Goal: Information Seeking & Learning: Learn about a topic

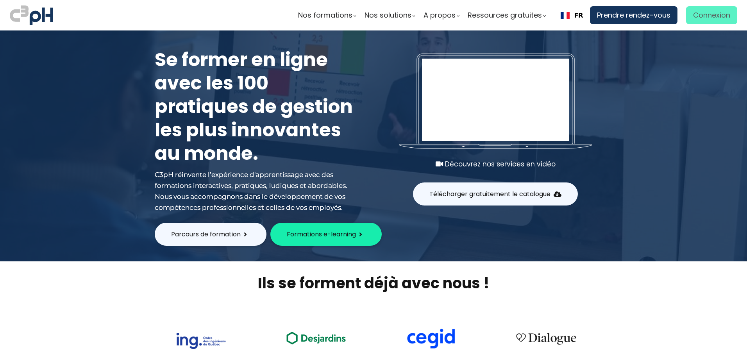
click at [693, 20] on span "Connexion" at bounding box center [711, 15] width 37 height 12
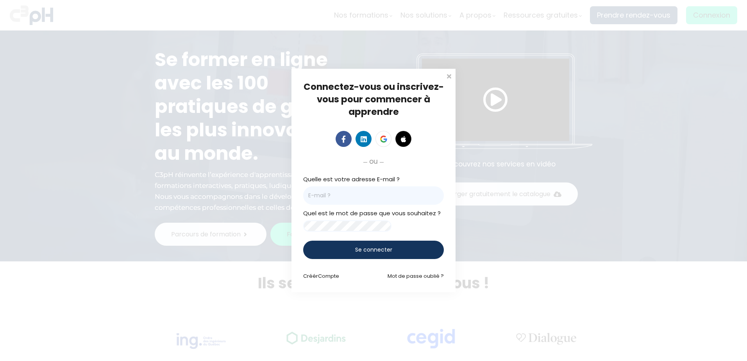
click at [367, 196] on input "email" at bounding box center [373, 195] width 141 height 18
type input "sedrouin@groupebouchersports.com"
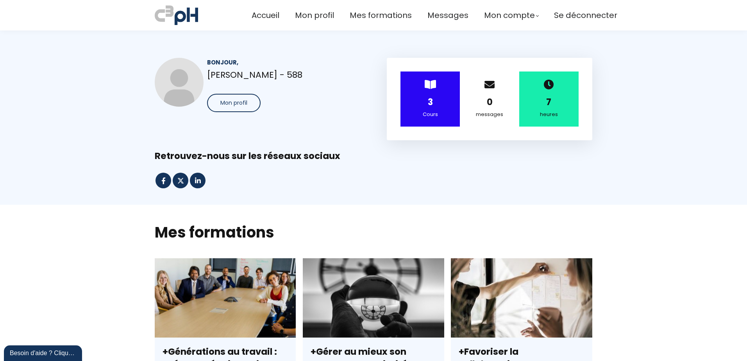
click at [436, 113] on div "Cours" at bounding box center [430, 114] width 40 height 9
click at [437, 97] on div "3" at bounding box center [430, 102] width 40 height 14
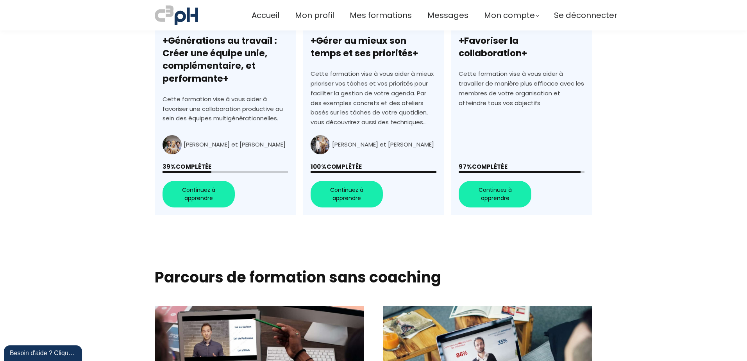
scroll to position [313, 0]
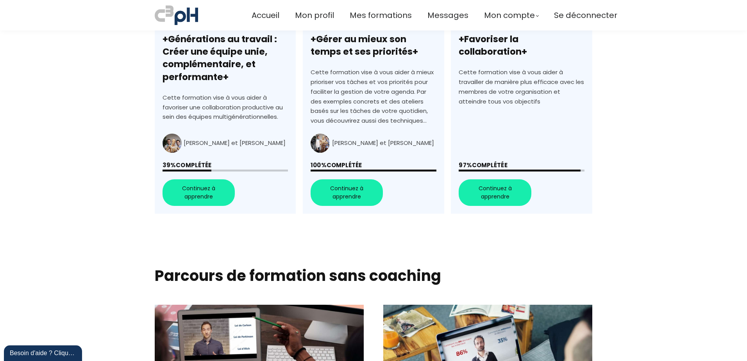
click at [190, 197] on link "+Générations au travail : Créer une équipe unie, complémentaire, et performante+" at bounding box center [225, 80] width 141 height 269
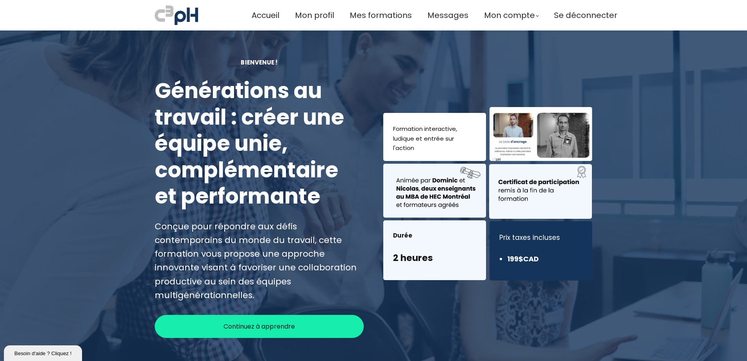
click at [273, 322] on span "Continuez à apprendre" at bounding box center [260, 327] width 72 height 10
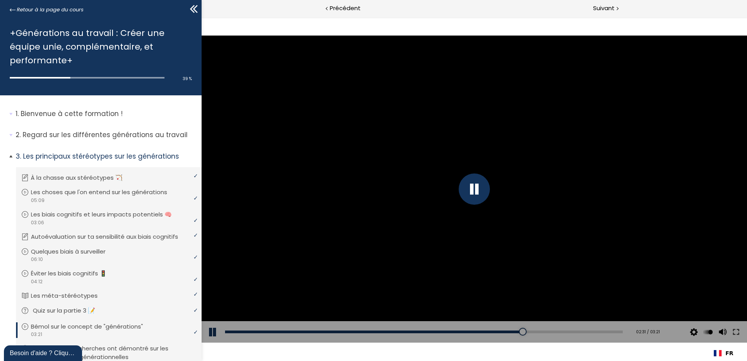
scroll to position [111, 0]
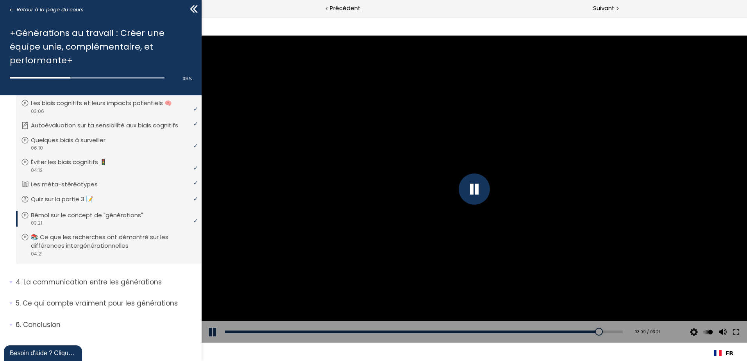
click at [474, 187] on div at bounding box center [474, 189] width 31 height 31
click at [210, 331] on button at bounding box center [213, 332] width 23 height 22
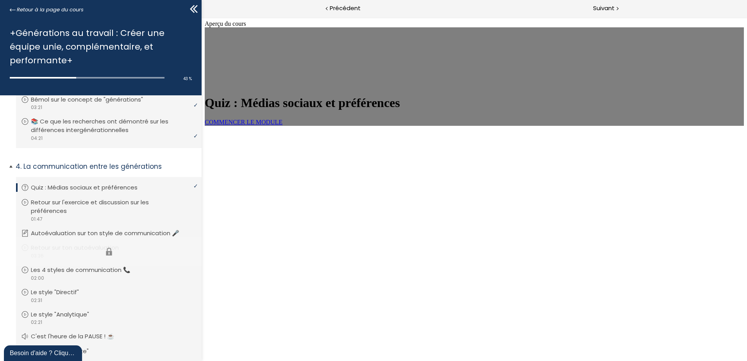
scroll to position [229, 0]
click at [283, 125] on link "COMMENCER LE MODULE" at bounding box center [244, 122] width 78 height 7
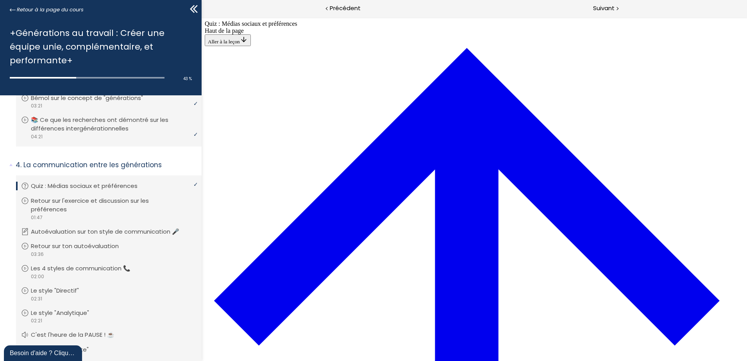
scroll to position [262, 0]
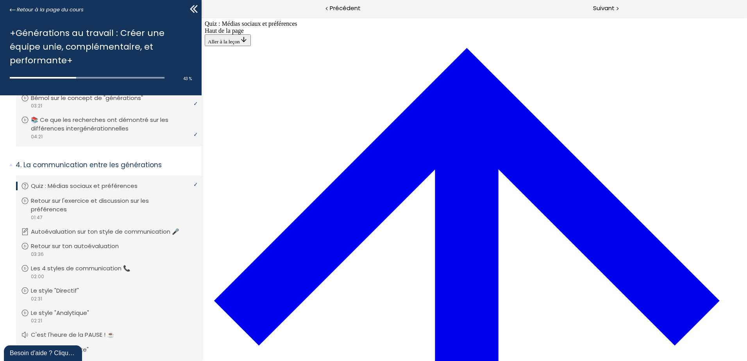
drag, startPoint x: 365, startPoint y: 276, endPoint x: 384, endPoint y: 276, distance: 18.4
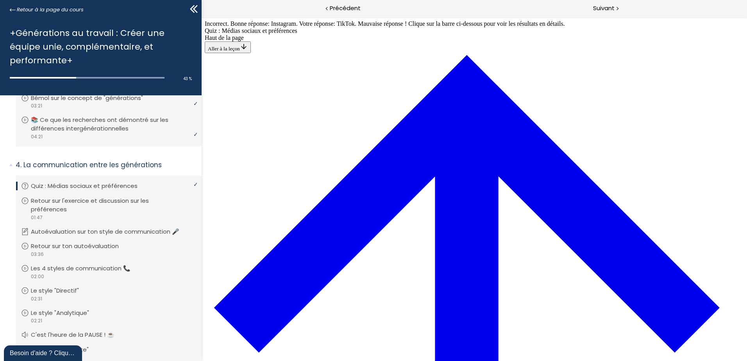
scroll to position [848, 0]
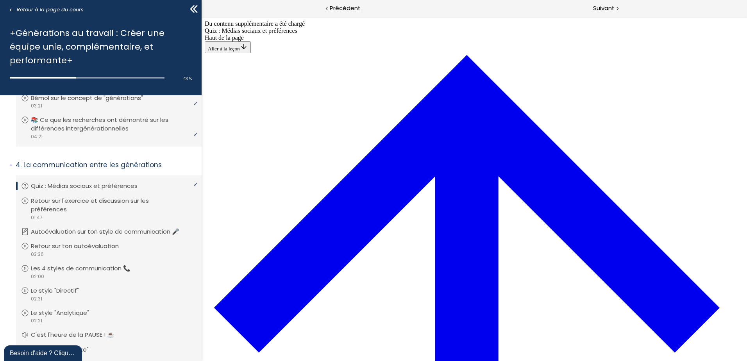
scroll to position [1297, 0]
click at [607, 7] on span "Suivant" at bounding box center [603, 9] width 21 height 10
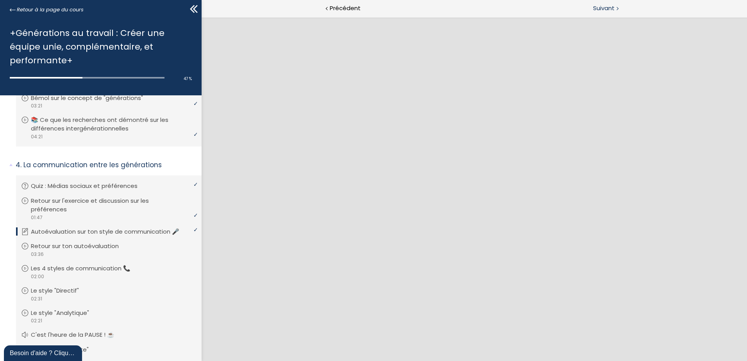
click at [598, 7] on span "Suivant" at bounding box center [603, 9] width 21 height 10
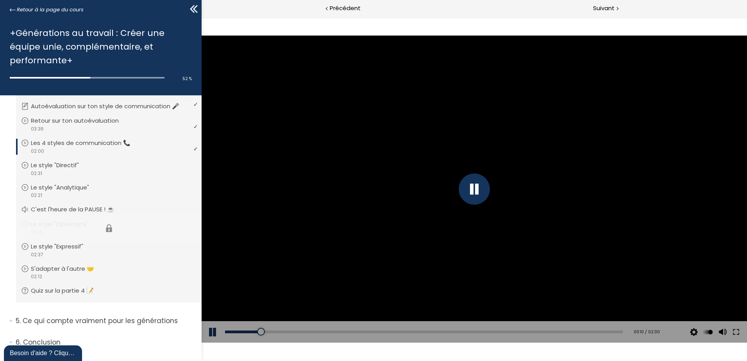
scroll to position [341, 0]
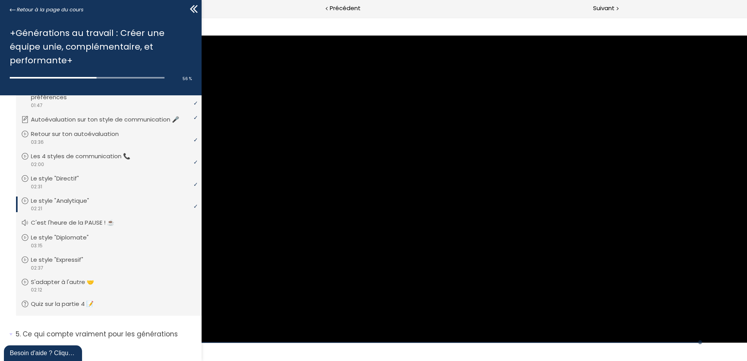
scroll to position [380, 0]
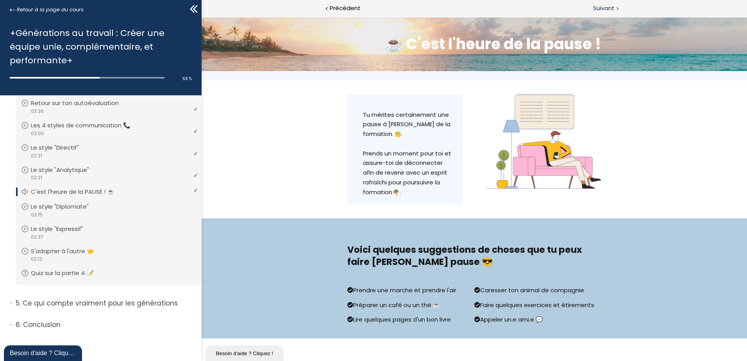
click at [599, 4] on span "Suivant" at bounding box center [603, 9] width 21 height 10
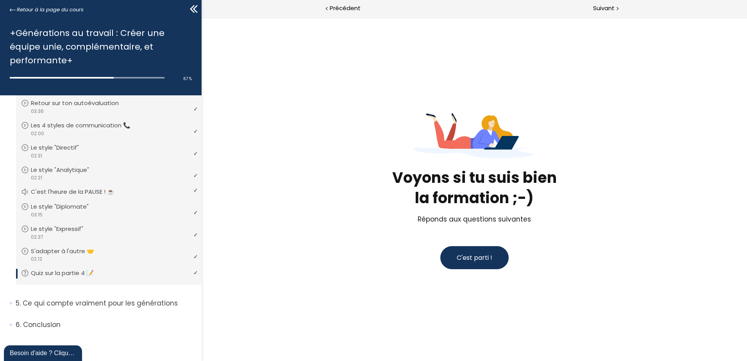
click at [489, 263] on button "C'est parti !" at bounding box center [475, 257] width 68 height 23
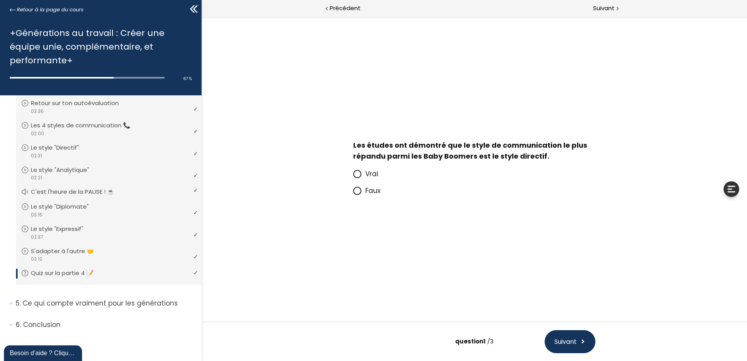
click at [357, 193] on icon at bounding box center [357, 191] width 7 height 7
click at [353, 193] on input "Faux" at bounding box center [353, 193] width 0 height 0
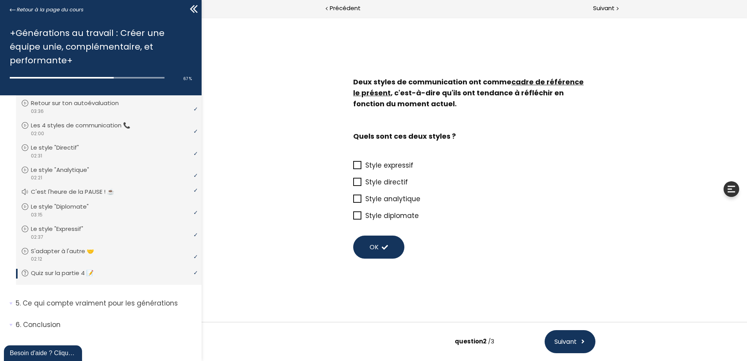
click at [358, 186] on span at bounding box center [357, 182] width 8 height 8
click at [353, 184] on input "Style directif" at bounding box center [353, 184] width 0 height 0
click at [357, 214] on icon at bounding box center [358, 216] width 6 height 6
click at [353, 218] on input "Style diplomate" at bounding box center [353, 218] width 0 height 0
click at [376, 250] on span "OK" at bounding box center [374, 247] width 9 height 10
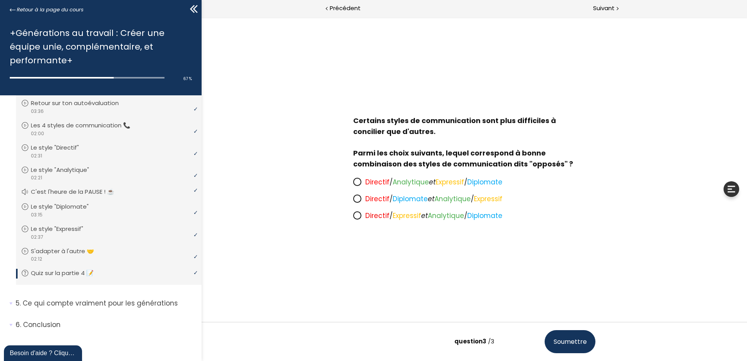
click at [360, 198] on icon at bounding box center [357, 198] width 7 height 7
click at [353, 201] on input "Directif / Diplomate et Analytique / Expressif" at bounding box center [353, 201] width 0 height 0
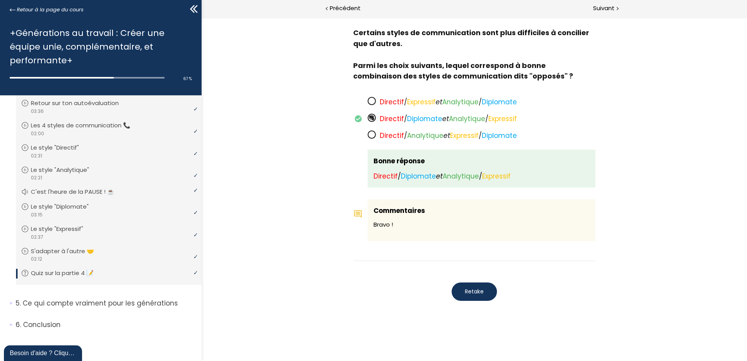
scroll to position [580, 0]
click at [605, 9] on span "Suivant" at bounding box center [603, 9] width 21 height 10
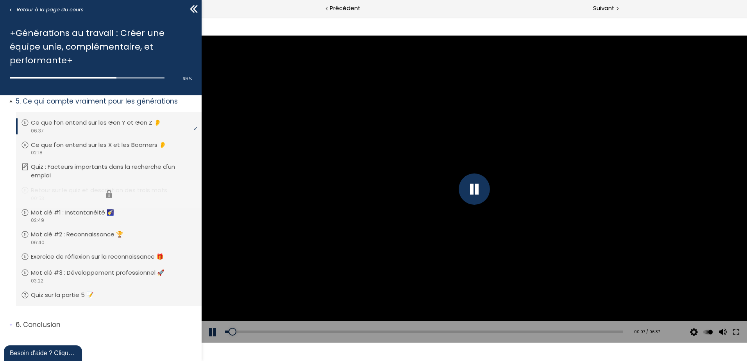
scroll to position [582, 0]
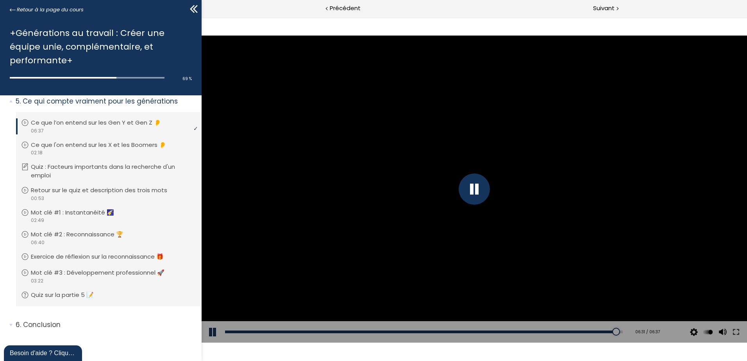
click at [213, 331] on button at bounding box center [213, 332] width 23 height 22
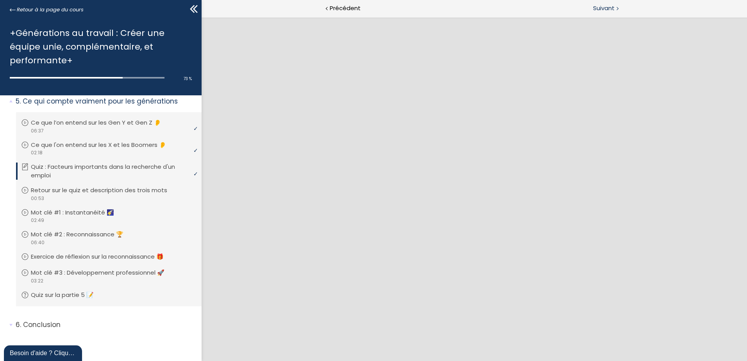
click at [600, 5] on span "Suivant" at bounding box center [603, 9] width 21 height 10
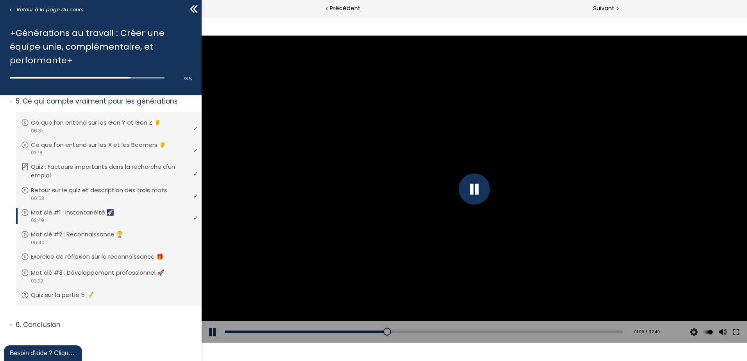
click at [207, 328] on button at bounding box center [213, 332] width 23 height 22
click at [211, 328] on button at bounding box center [213, 332] width 23 height 22
click at [212, 331] on button at bounding box center [213, 332] width 23 height 22
click at [208, 328] on button at bounding box center [213, 332] width 23 height 22
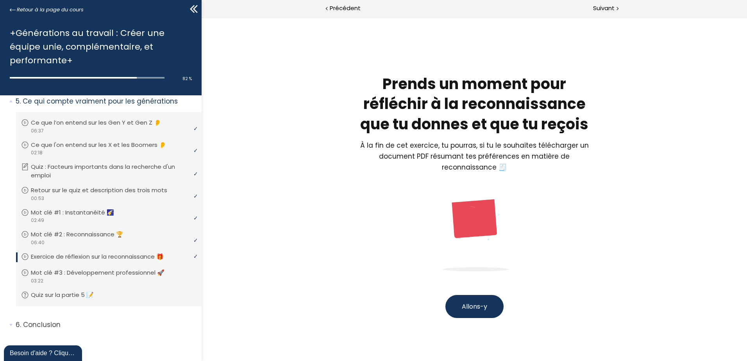
click at [462, 308] on span "Allons-y" at bounding box center [474, 306] width 25 height 9
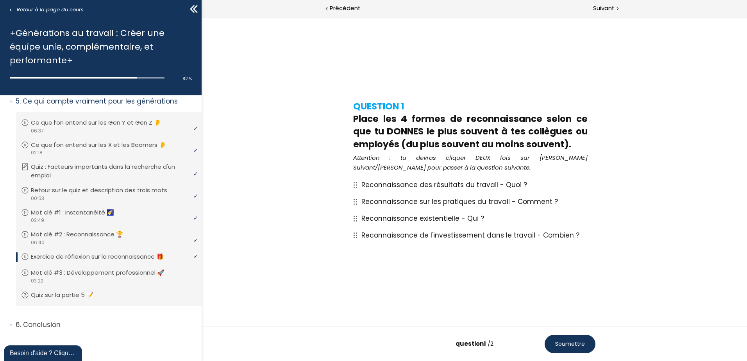
click at [573, 346] on span "Soumettre" at bounding box center [570, 344] width 30 height 8
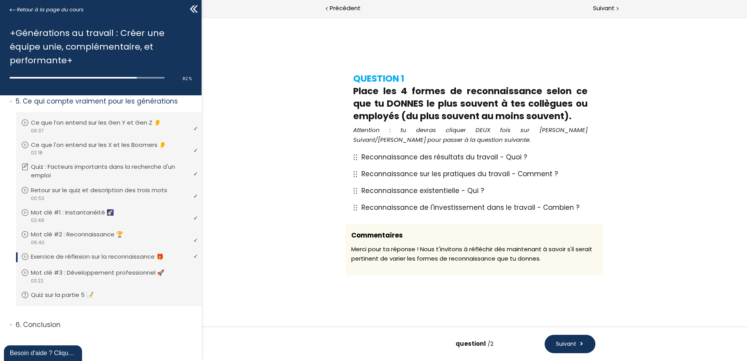
click at [573, 346] on span "Suivant" at bounding box center [566, 344] width 20 height 8
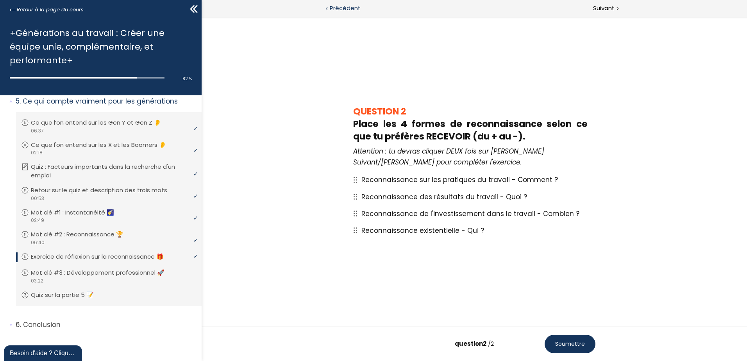
click at [342, 10] on span "Précédent" at bounding box center [345, 9] width 31 height 10
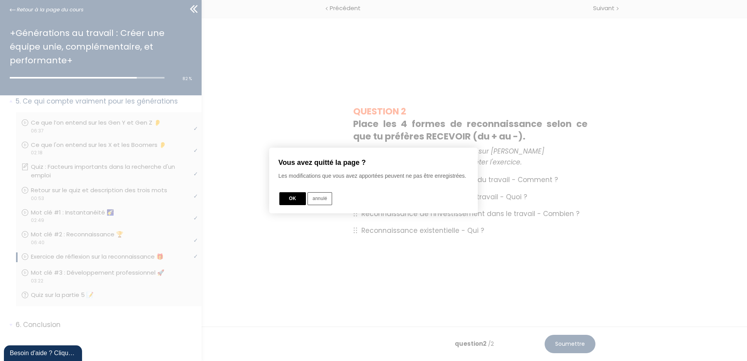
click at [295, 200] on button "OK" at bounding box center [292, 198] width 27 height 13
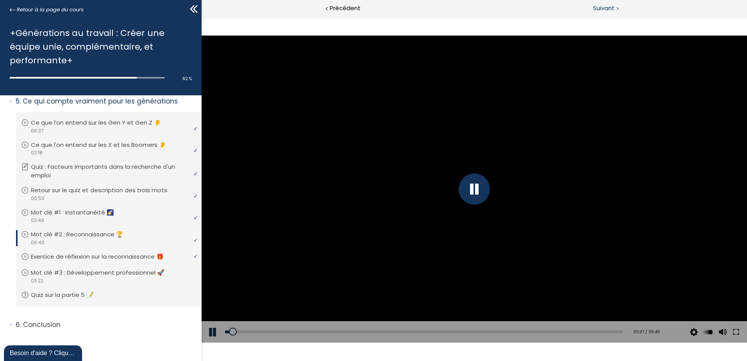
click at [606, 8] on span "Suivant" at bounding box center [603, 9] width 21 height 10
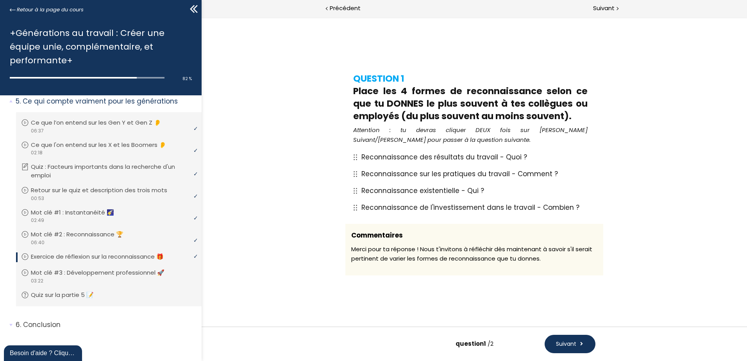
drag, startPoint x: 575, startPoint y: 344, endPoint x: 594, endPoint y: 295, distance: 52.8
click at [575, 344] on span "Suivant" at bounding box center [566, 344] width 20 height 8
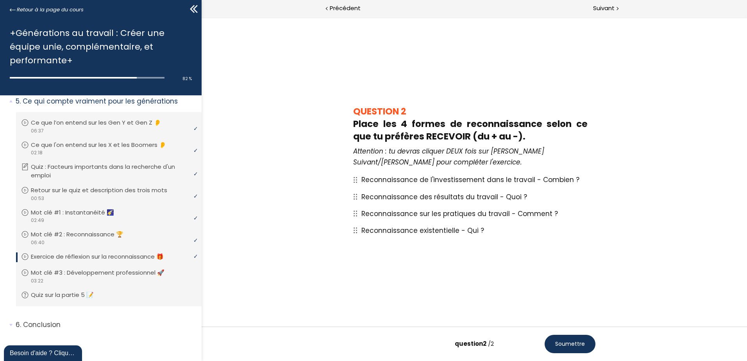
click at [561, 337] on button "Soumettre" at bounding box center [570, 344] width 51 height 18
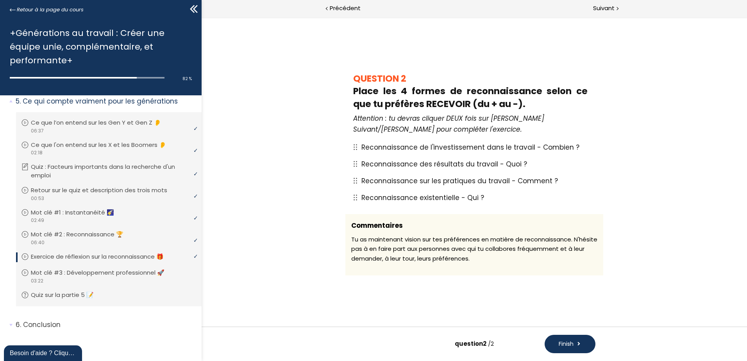
click at [575, 340] on button "Finish" at bounding box center [570, 344] width 51 height 18
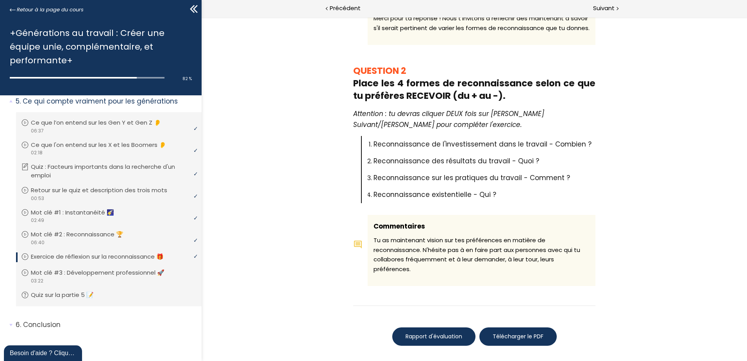
scroll to position [313, 0]
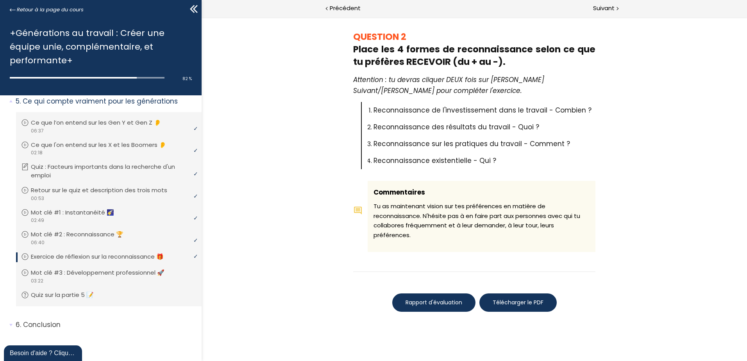
click at [457, 301] on span "Rapport d'évaluation" at bounding box center [434, 303] width 57 height 8
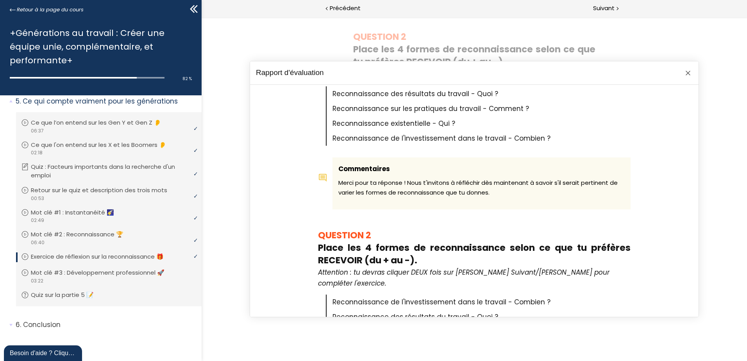
scroll to position [0, 0]
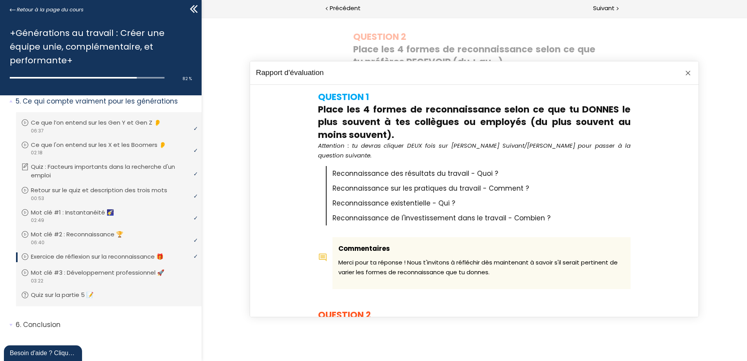
click at [686, 73] on div at bounding box center [688, 72] width 9 height 9
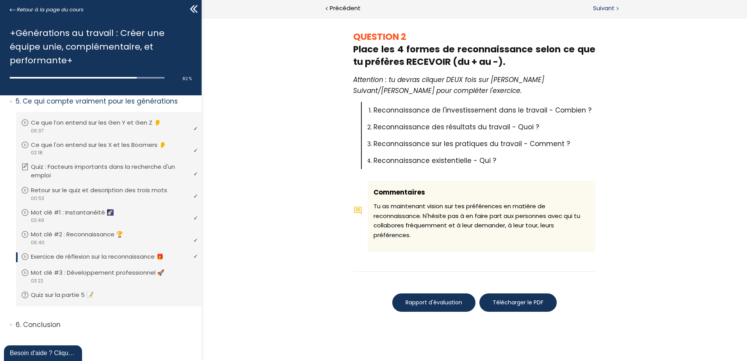
click at [609, 13] on span "Suivant" at bounding box center [603, 9] width 21 height 10
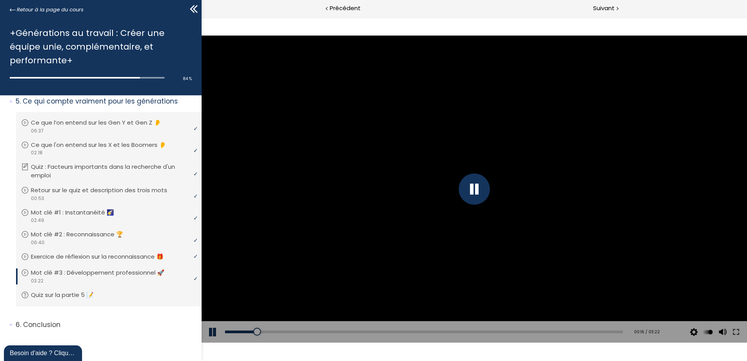
click at [478, 190] on div at bounding box center [474, 189] width 31 height 31
click at [210, 334] on button at bounding box center [213, 332] width 23 height 22
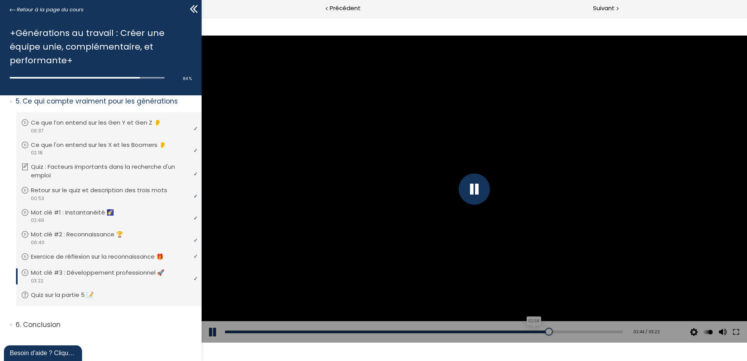
click at [528, 332] on div "02:36" at bounding box center [424, 332] width 398 height 3
click at [536, 332] on div "02:40" at bounding box center [424, 332] width 398 height 3
click at [514, 333] on div "02:29" at bounding box center [424, 332] width 398 height 3
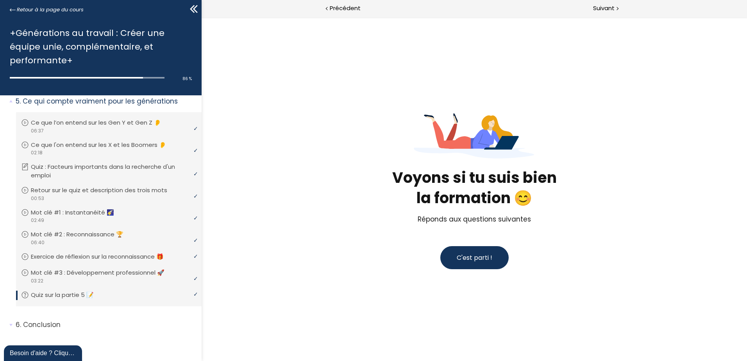
click at [471, 263] on button "C'est parti !" at bounding box center [475, 257] width 68 height 23
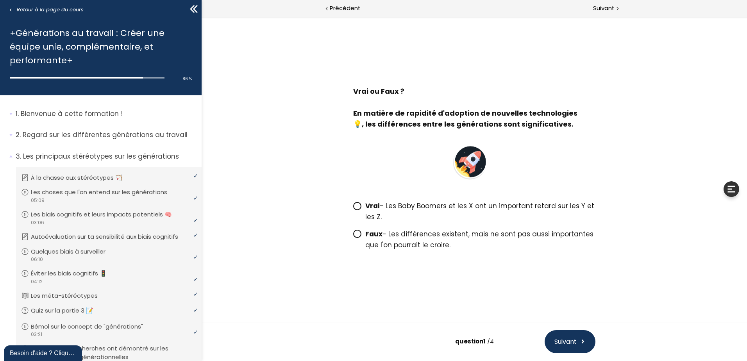
scroll to position [582, 0]
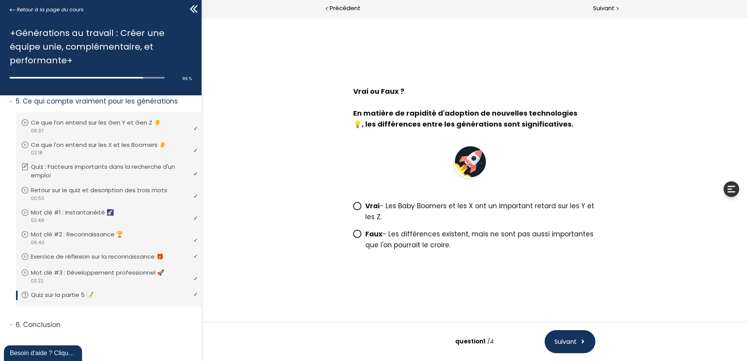
click at [359, 207] on icon at bounding box center [357, 206] width 7 height 7
click at [353, 208] on input "Vrai - Les Baby Boomers et les X ont un important retard sur les Y et les Z." at bounding box center [353, 208] width 0 height 0
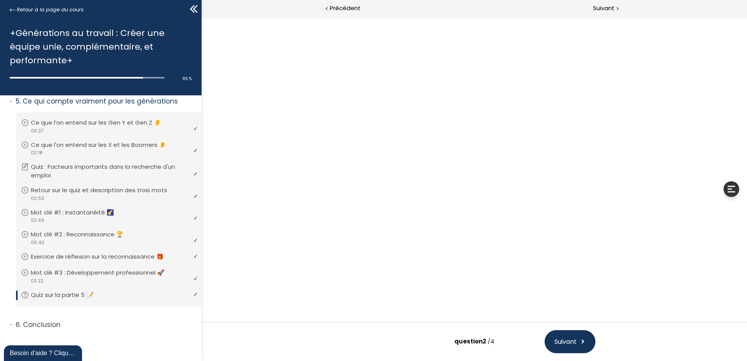
scroll to position [27, 0]
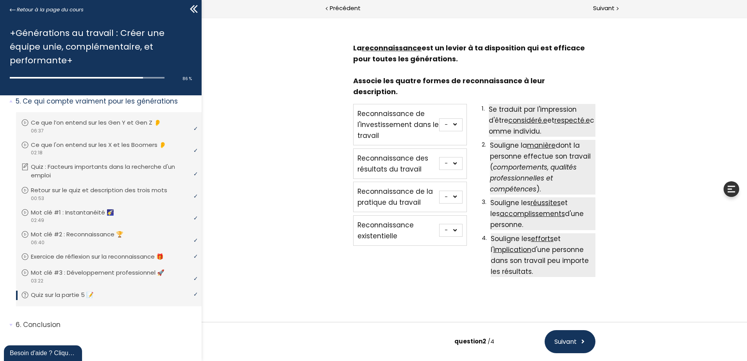
click at [452, 224] on select "- 1 2 3 4" at bounding box center [450, 230] width 23 height 13
select select "667aa74e77dcf"
click at [439, 224] on select "- 1 2 3 4" at bounding box center [450, 230] width 23 height 13
click at [453, 191] on select "- 1 2 3 4" at bounding box center [450, 197] width 23 height 13
select select "667aa74e77e04"
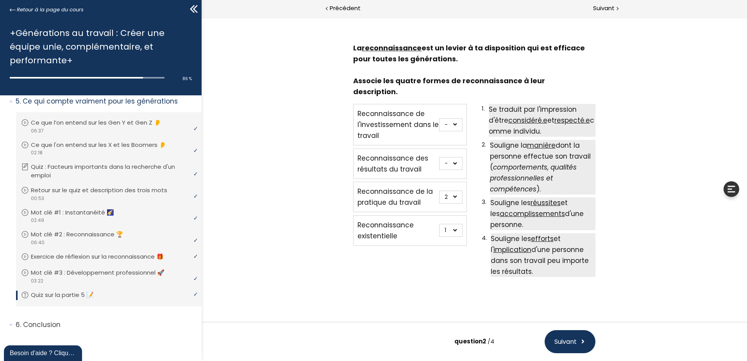
click at [439, 191] on select "- 1 2 3 4" at bounding box center [450, 197] width 23 height 13
click at [454, 118] on select "- 1 2 3 4" at bounding box center [450, 124] width 23 height 13
select select "667aa74e77e59"
click at [439, 118] on select "- 1 2 3 4" at bounding box center [450, 124] width 23 height 13
click at [453, 157] on select "- 1 2 3 4" at bounding box center [450, 163] width 23 height 13
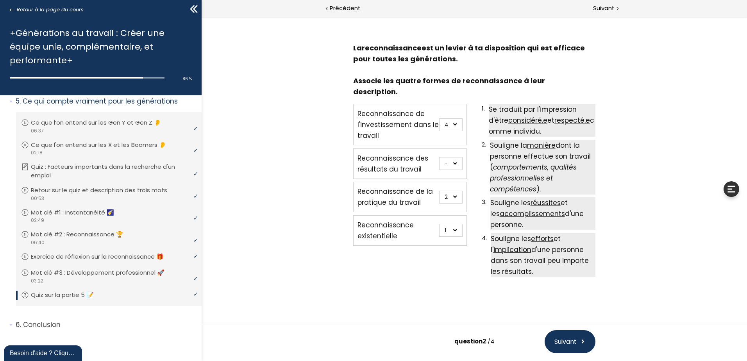
select select "667aa74e77e8e"
click at [439, 157] on select "- 1 2 3 4" at bounding box center [450, 163] width 23 height 13
click at [581, 340] on span at bounding box center [583, 342] width 6 height 10
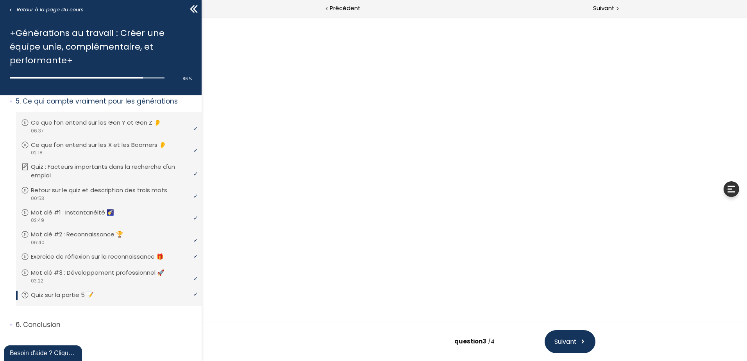
scroll to position [0, 0]
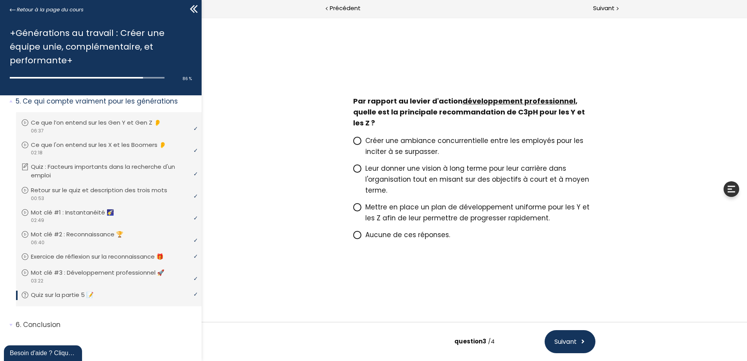
click at [357, 208] on icon at bounding box center [357, 207] width 5 height 5
click at [353, 210] on input "Mettre en place un plan de développement uniforme pour les Y et les Z afin de l…" at bounding box center [353, 210] width 0 height 0
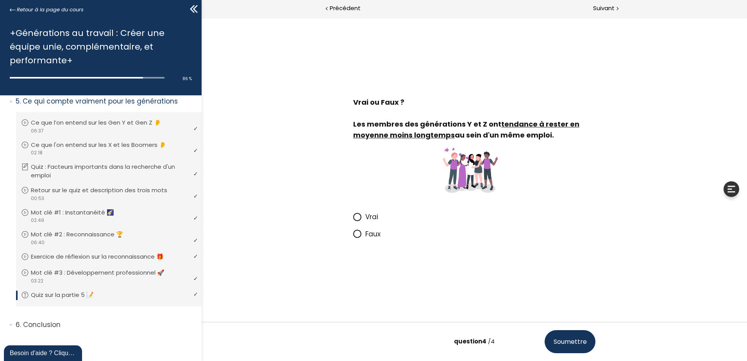
click at [359, 218] on icon at bounding box center [357, 217] width 5 height 5
click at [353, 219] on input "Vrai" at bounding box center [353, 219] width 0 height 0
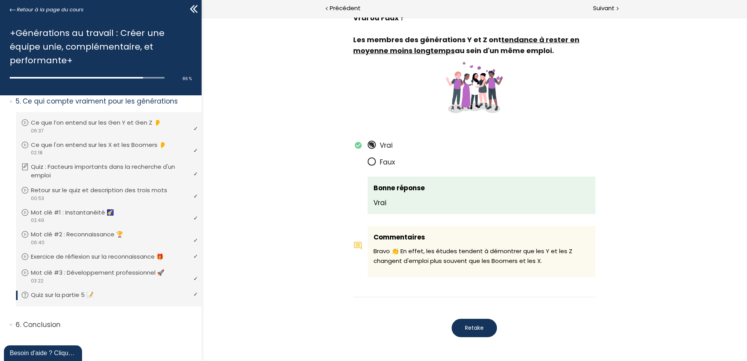
scroll to position [1474, 0]
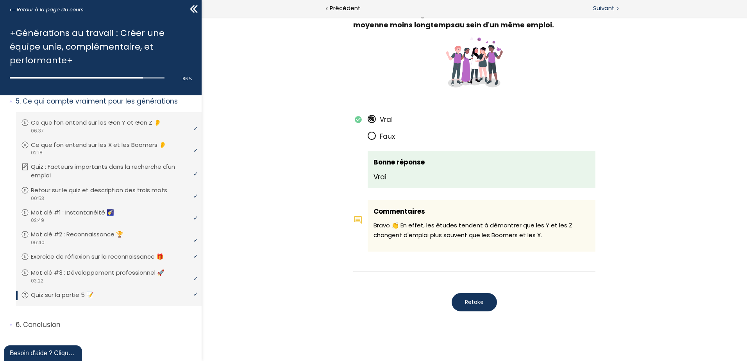
click at [607, 8] on span "Suivant" at bounding box center [603, 9] width 21 height 10
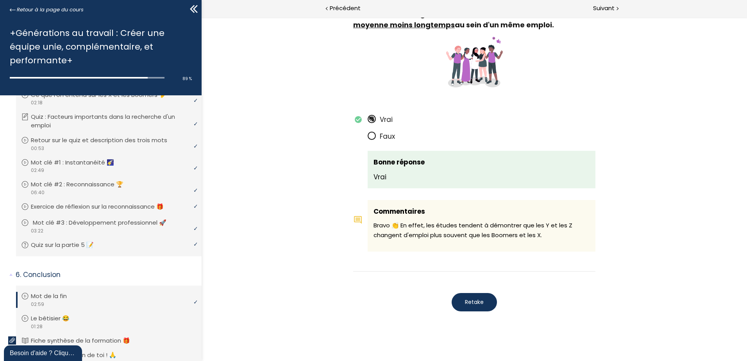
scroll to position [701, 0]
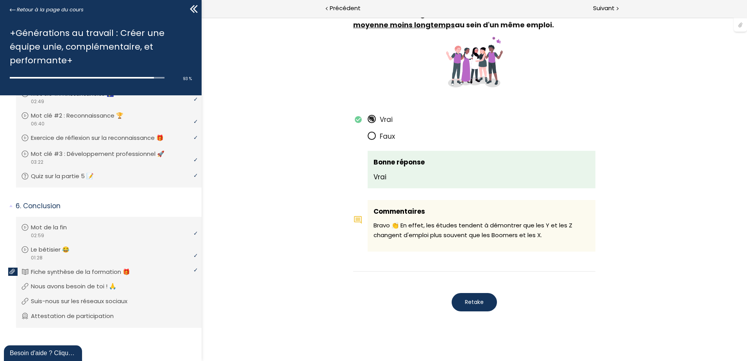
click at [738, 27] on div at bounding box center [740, 24] width 13 height 15
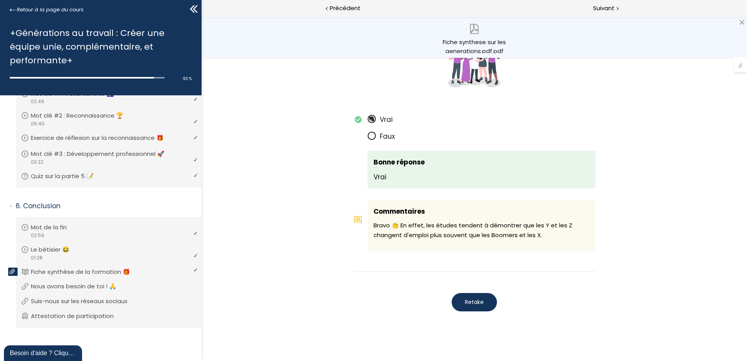
click at [491, 46] on div "Fiche synthese sur les generations.pdf.pdf" at bounding box center [474, 46] width 66 height 16
click at [740, 21] on div at bounding box center [742, 22] width 6 height 6
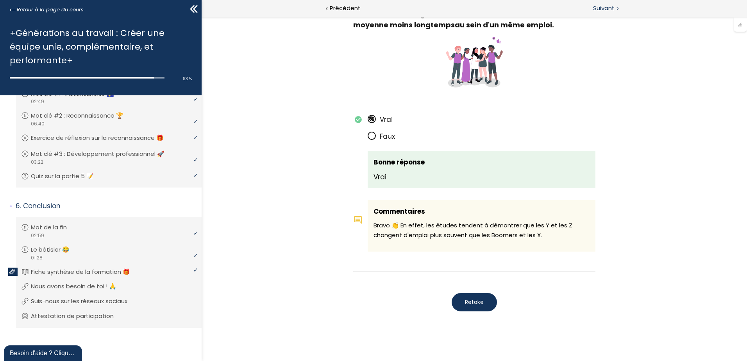
click at [597, 5] on span "Suivant" at bounding box center [603, 9] width 21 height 10
click at [612, 9] on span "Suivant" at bounding box center [603, 9] width 21 height 10
click at [605, 10] on span "Suivant" at bounding box center [603, 9] width 21 height 10
click at [597, 4] on span "Suivant" at bounding box center [603, 9] width 21 height 10
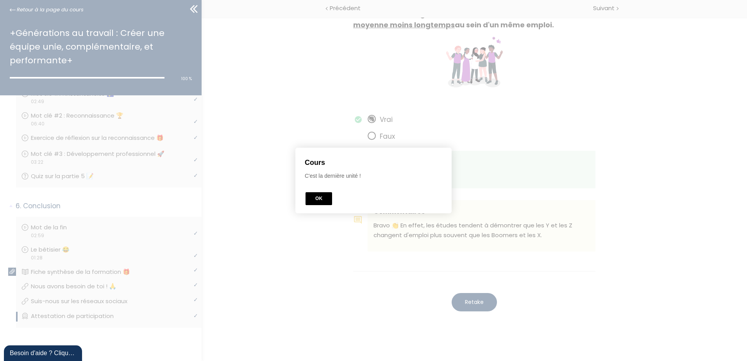
click at [322, 200] on button "OK" at bounding box center [319, 198] width 27 height 13
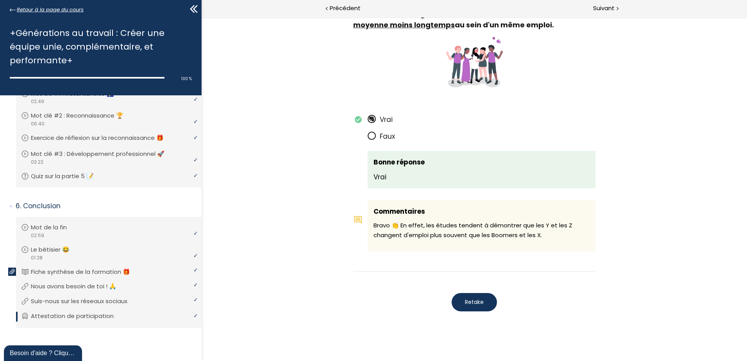
click at [29, 9] on span "Retour à la page du cours" at bounding box center [50, 9] width 67 height 9
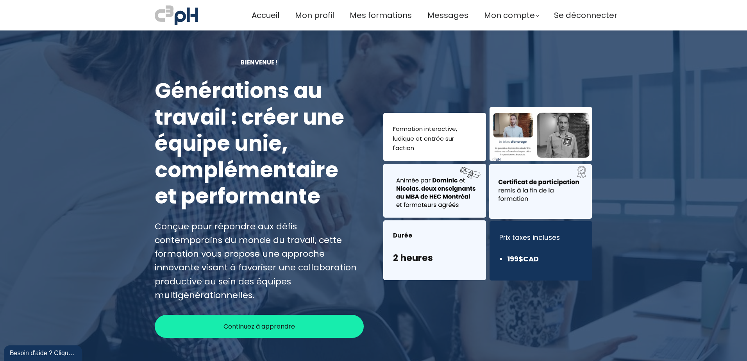
click at [588, 14] on span "Se déconnecter" at bounding box center [585, 15] width 63 height 13
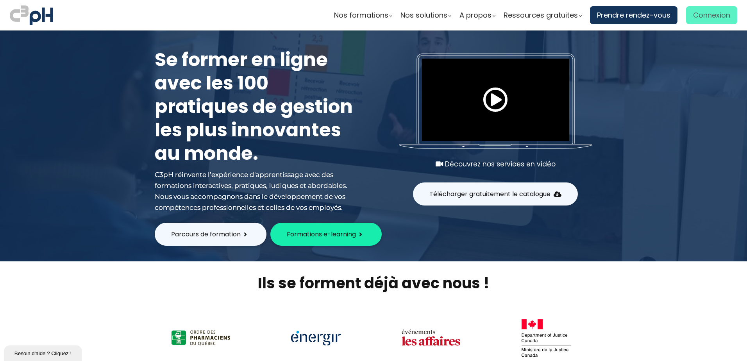
drag, startPoint x: 705, startPoint y: 16, endPoint x: 692, endPoint y: 21, distance: 13.8
click at [705, 16] on span "Connexion" at bounding box center [711, 15] width 37 height 12
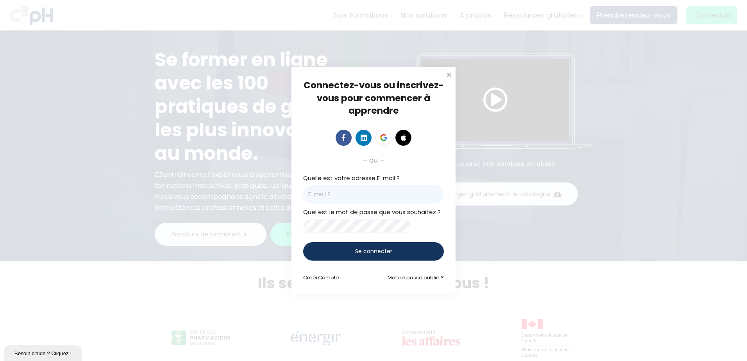
click at [373, 192] on input "email" at bounding box center [373, 194] width 141 height 18
type input "sedrouin@groupebouchersports.com"
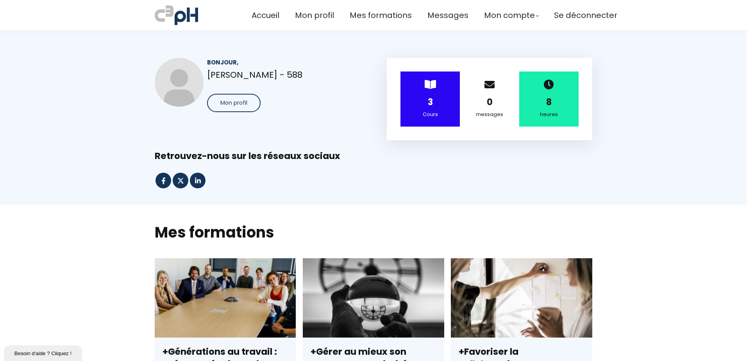
click at [441, 100] on div "3" at bounding box center [430, 102] width 40 height 14
click at [428, 108] on strong "3" at bounding box center [430, 102] width 5 height 12
click at [431, 98] on strong "3" at bounding box center [430, 102] width 5 height 12
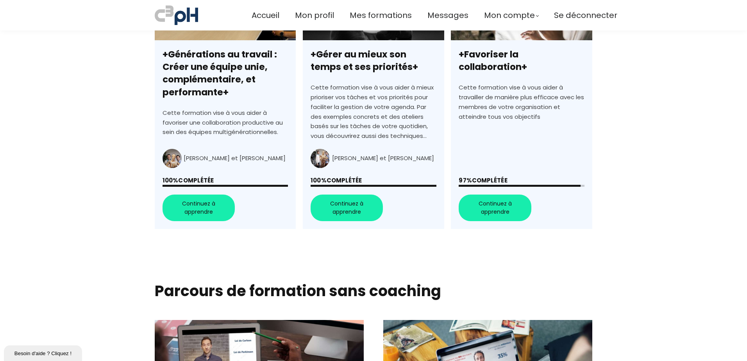
scroll to position [313, 0]
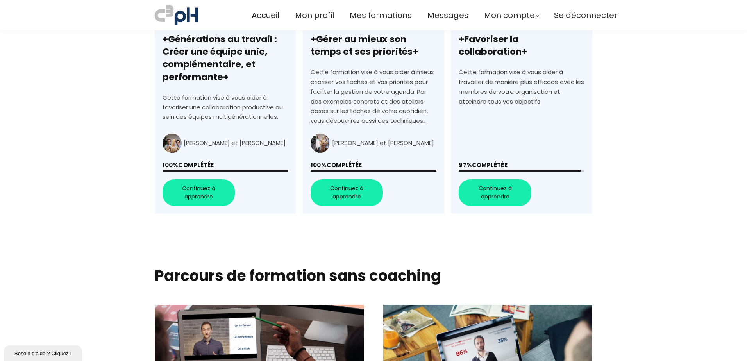
click at [486, 194] on link "+Favoriser la collaboration+" at bounding box center [521, 80] width 141 height 269
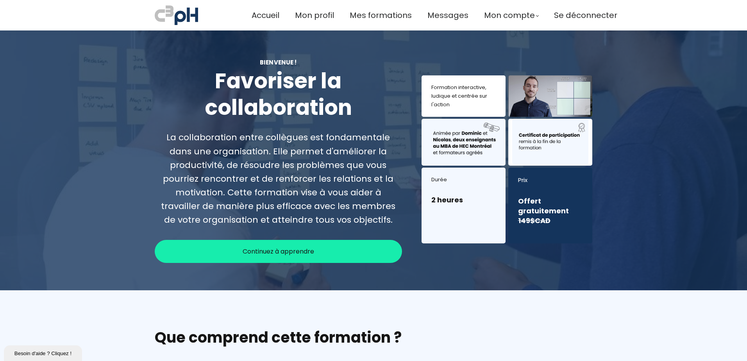
click at [288, 248] on span "Continuez à apprendre" at bounding box center [279, 252] width 72 height 10
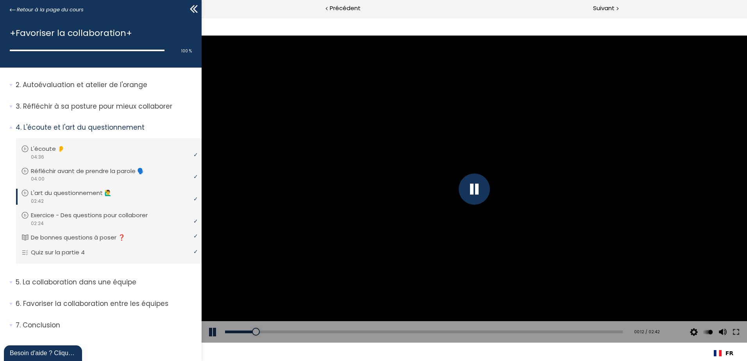
click at [213, 335] on button at bounding box center [213, 332] width 23 height 22
